Goal: Task Accomplishment & Management: Complete application form

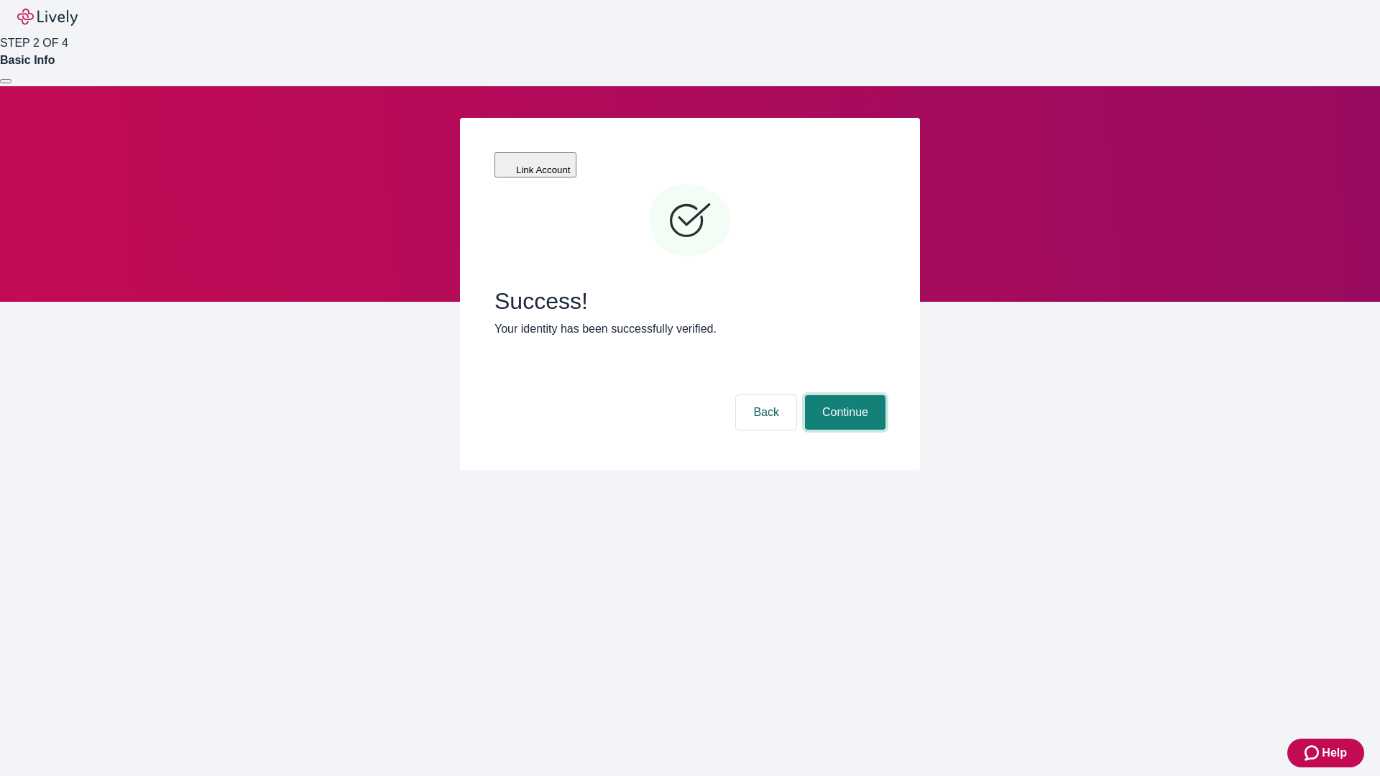
click at [843, 395] on button "Continue" at bounding box center [845, 412] width 80 height 34
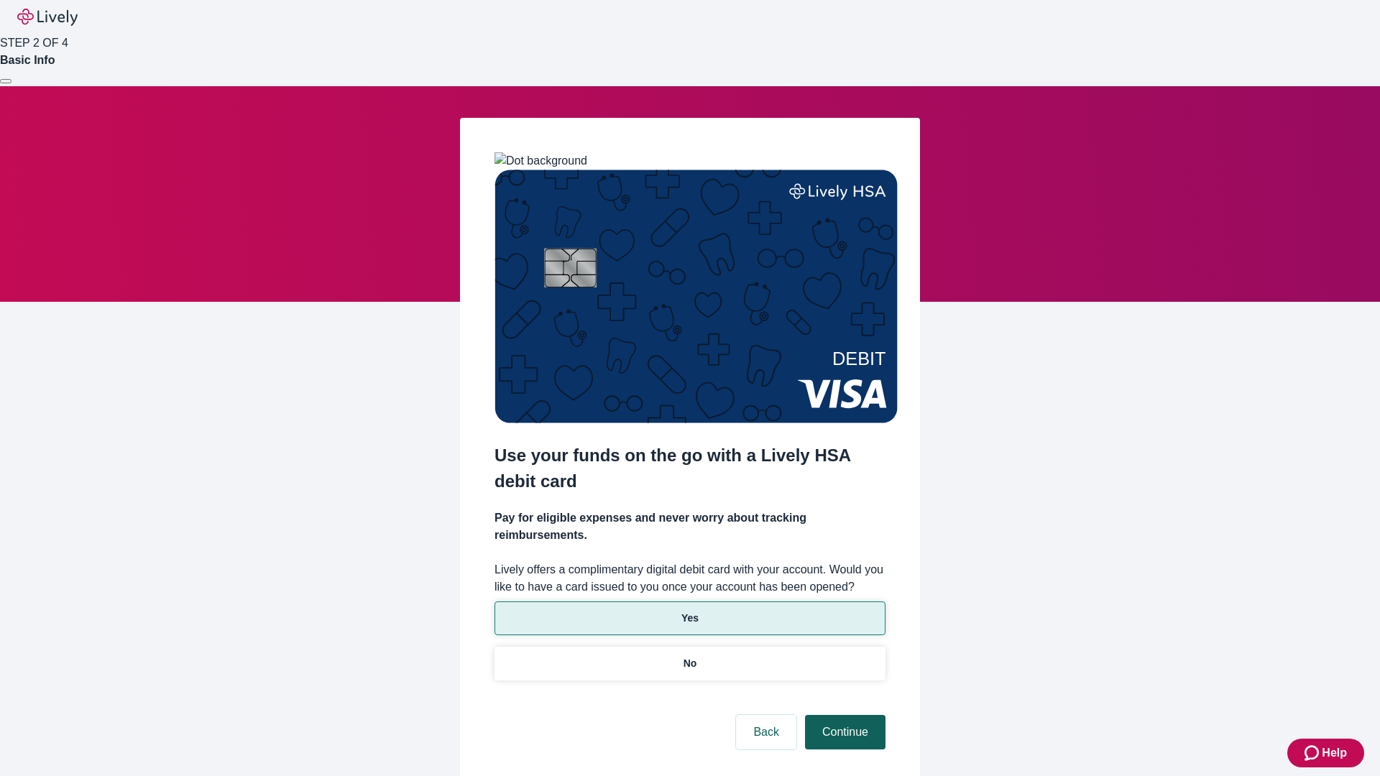
click at [689, 611] on p "Yes" at bounding box center [689, 618] width 17 height 15
click at [843, 715] on button "Continue" at bounding box center [845, 732] width 80 height 34
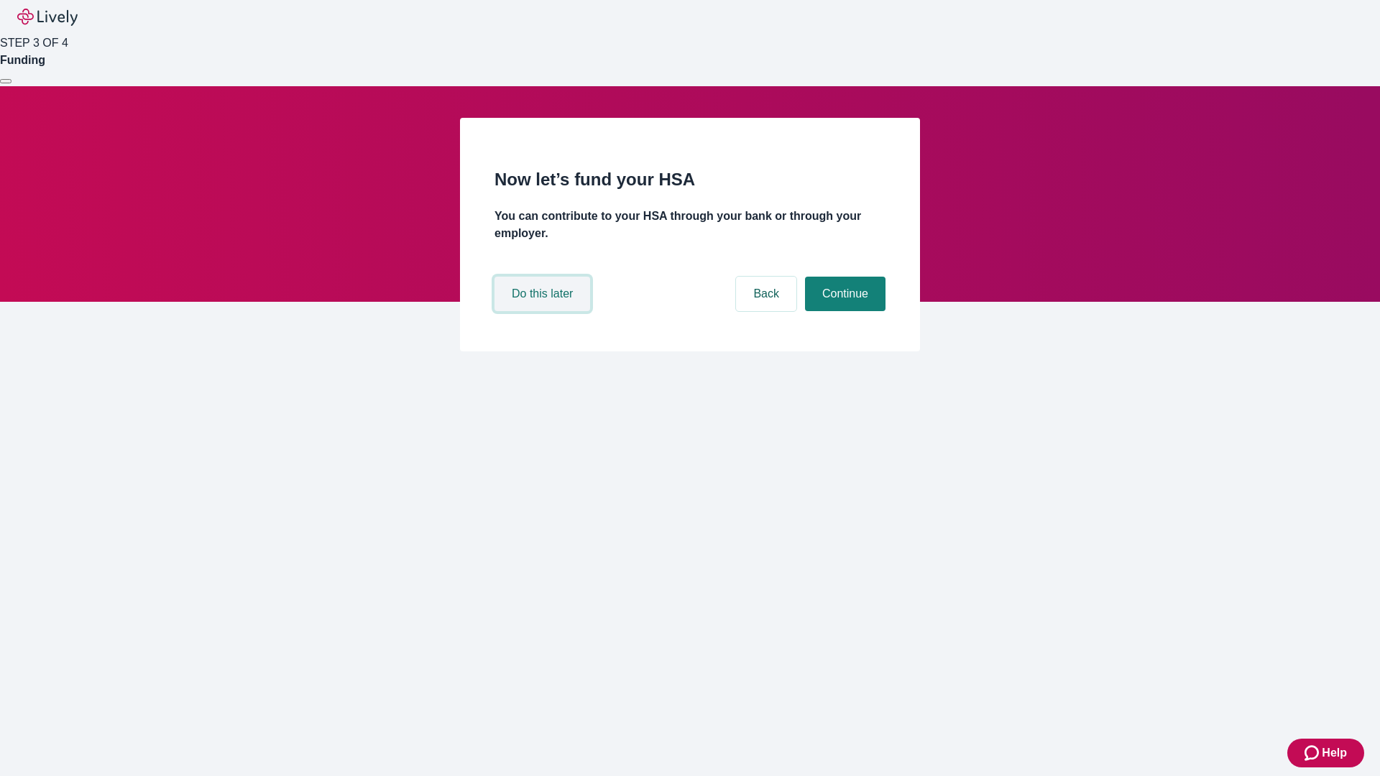
click at [544, 311] on button "Do this later" at bounding box center [542, 294] width 96 height 34
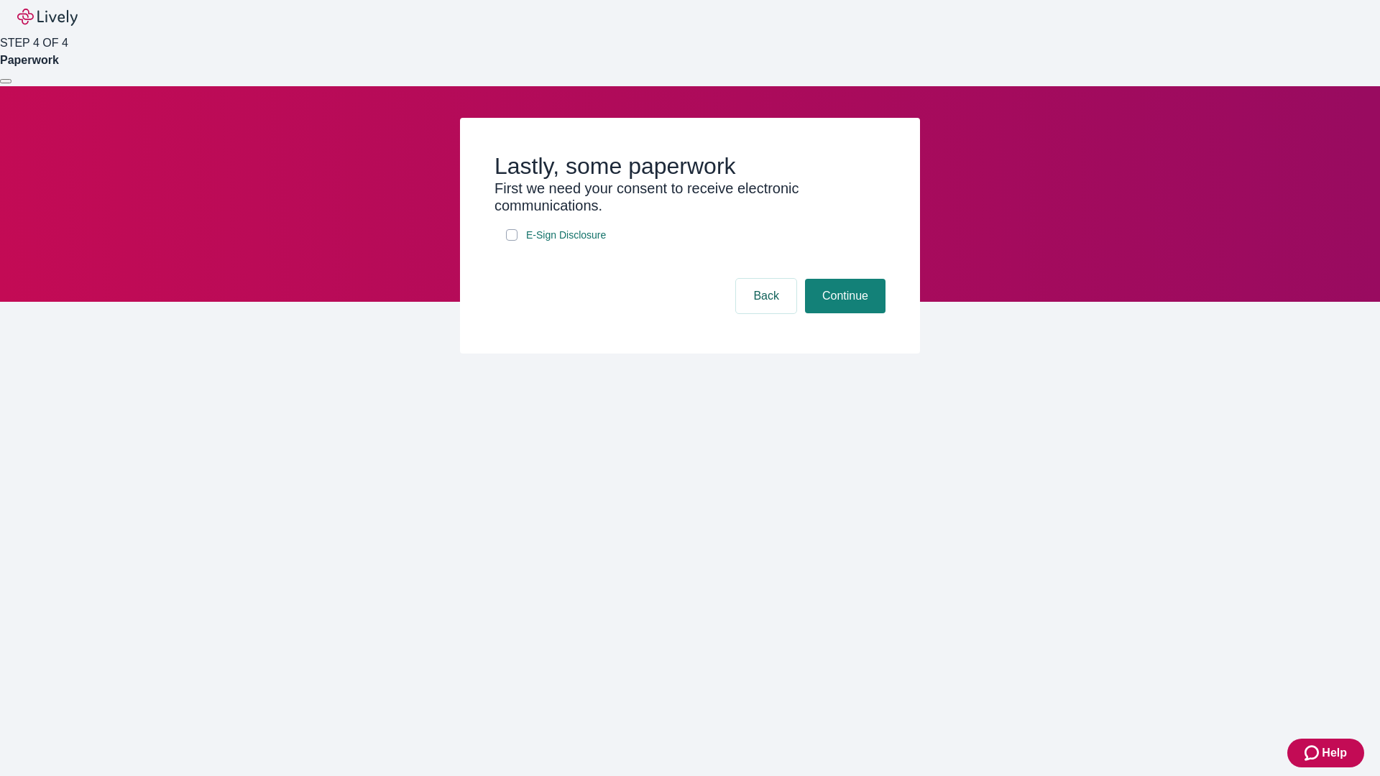
click at [512, 241] on input "E-Sign Disclosure" at bounding box center [511, 234] width 11 height 11
checkbox input "true"
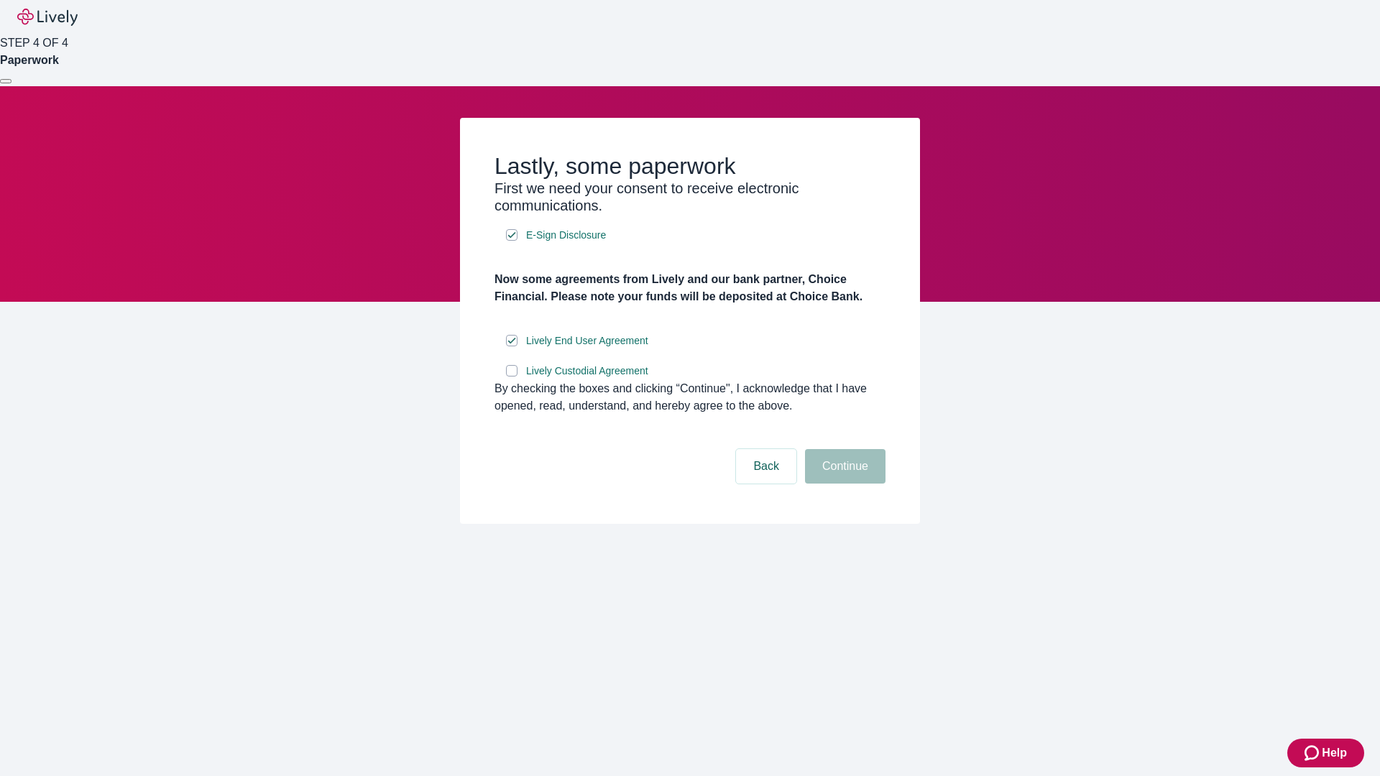
click at [512, 377] on input "Lively Custodial Agreement" at bounding box center [511, 370] width 11 height 11
checkbox input "true"
click at [843, 484] on button "Continue" at bounding box center [845, 466] width 80 height 34
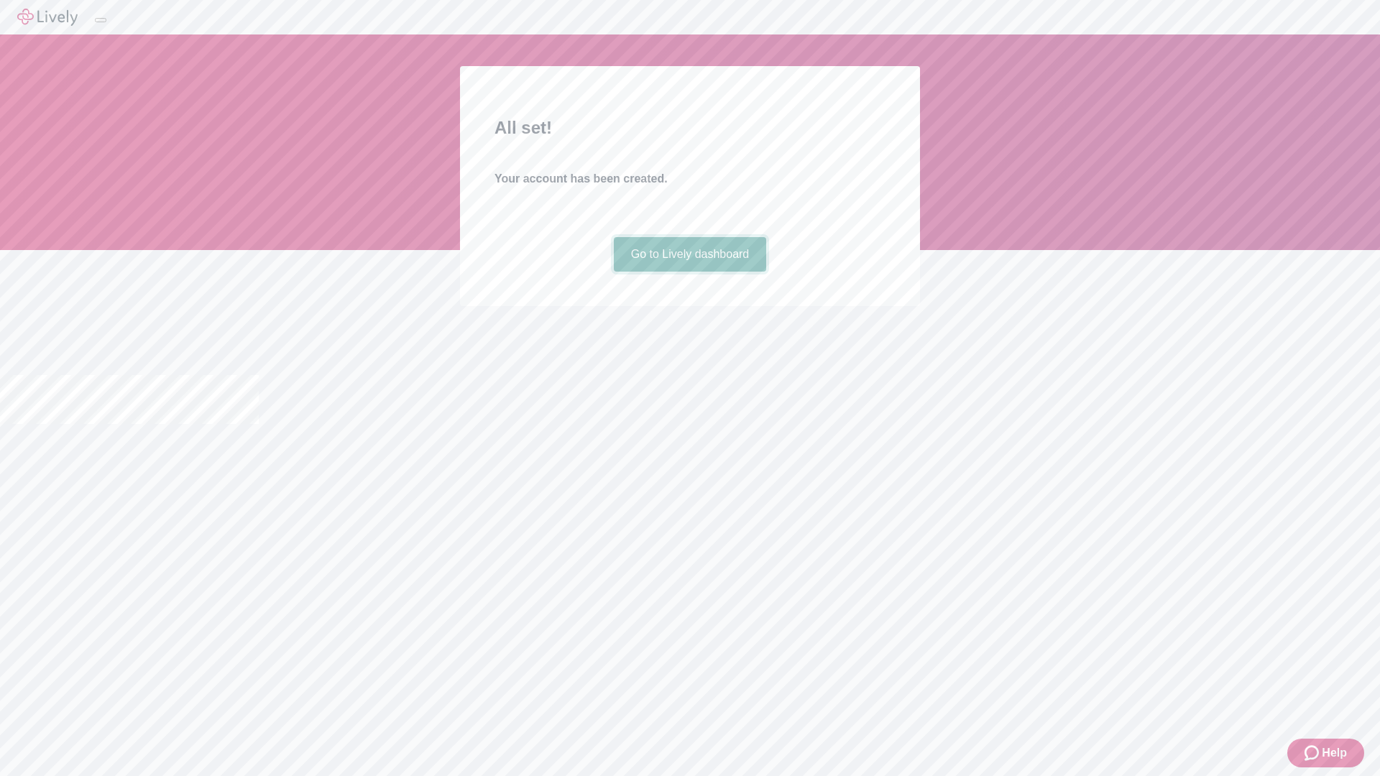
click at [689, 272] on link "Go to Lively dashboard" at bounding box center [690, 254] width 153 height 34
